Goal: Task Accomplishment & Management: Manage account settings

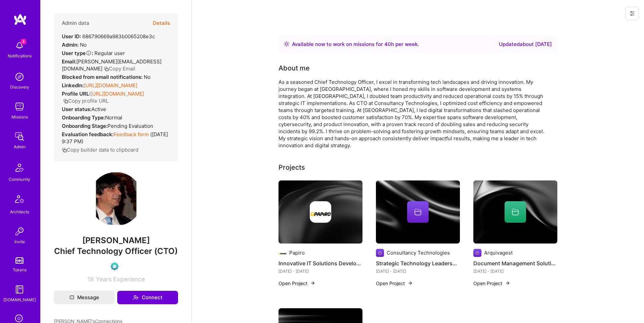
click at [631, 16] on icon at bounding box center [631, 13] width 5 height 5
click at [603, 30] on button "Login as [PERSON_NAME]" at bounding box center [603, 28] width 71 height 17
